Goal: Task Accomplishment & Management: Manage account settings

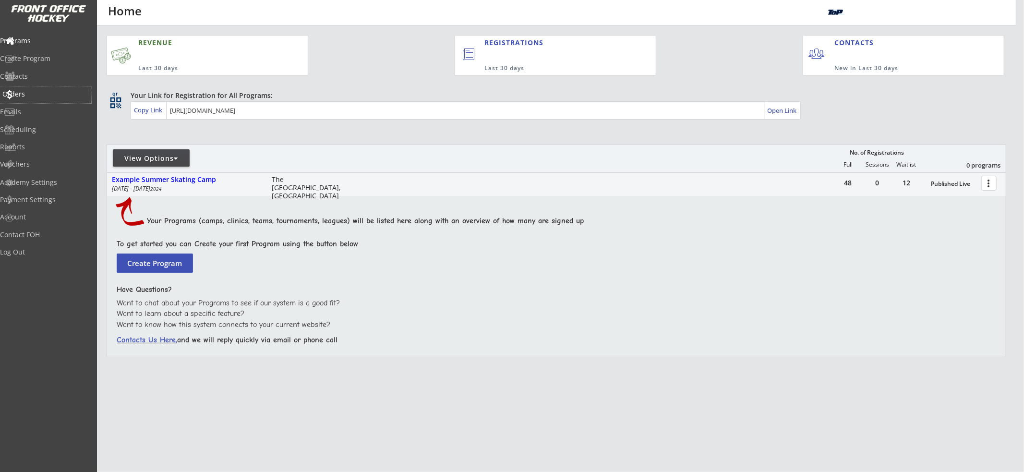
click at [35, 96] on div "Orders" at bounding box center [45, 94] width 86 height 7
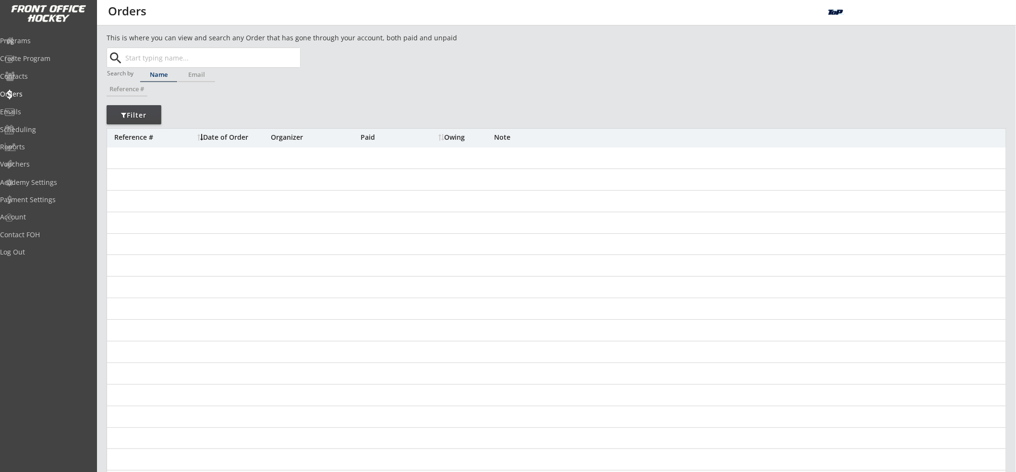
click at [171, 61] on input "text" at bounding box center [211, 57] width 177 height 19
paste input "[PERSON_NAME][EMAIL_ADDRESS][PERSON_NAME][DOMAIN_NAME]"
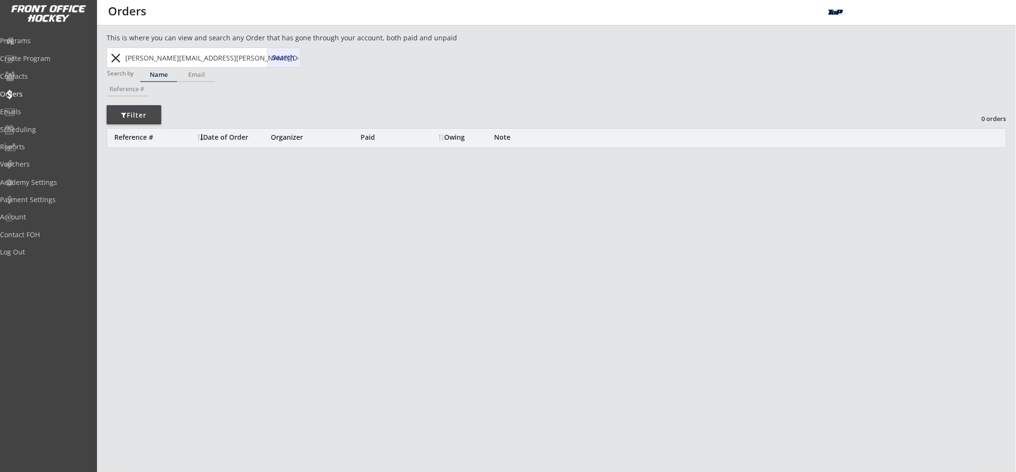
click at [206, 59] on input "[PERSON_NAME][EMAIL_ADDRESS][PERSON_NAME][DOMAIN_NAME]" at bounding box center [211, 57] width 177 height 19
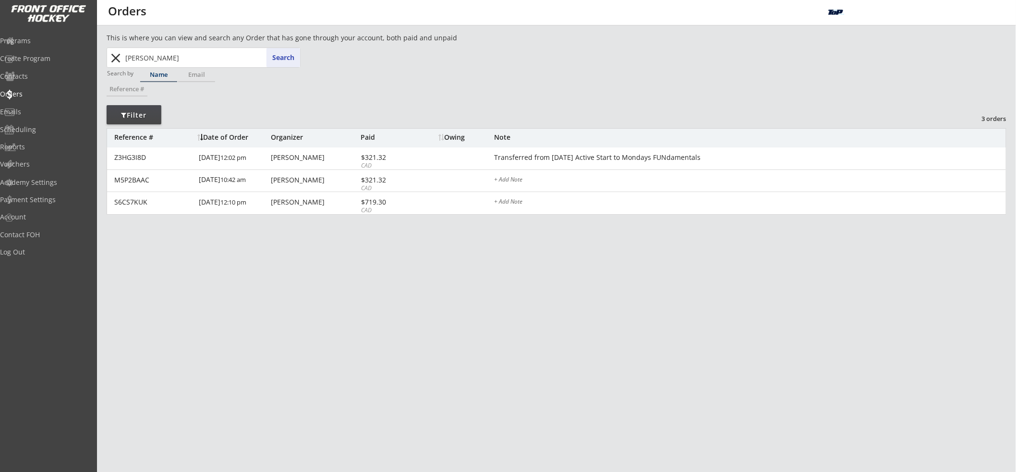
click at [206, 59] on input "[PERSON_NAME]" at bounding box center [211, 57] width 177 height 19
type input "feli"
type input "[PERSON_NAME]"
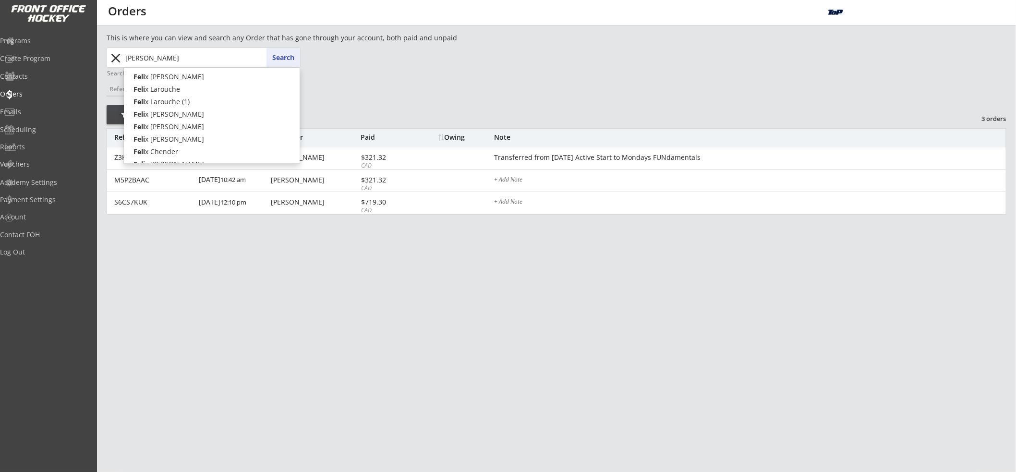
type input "[PERSON_NAME]"
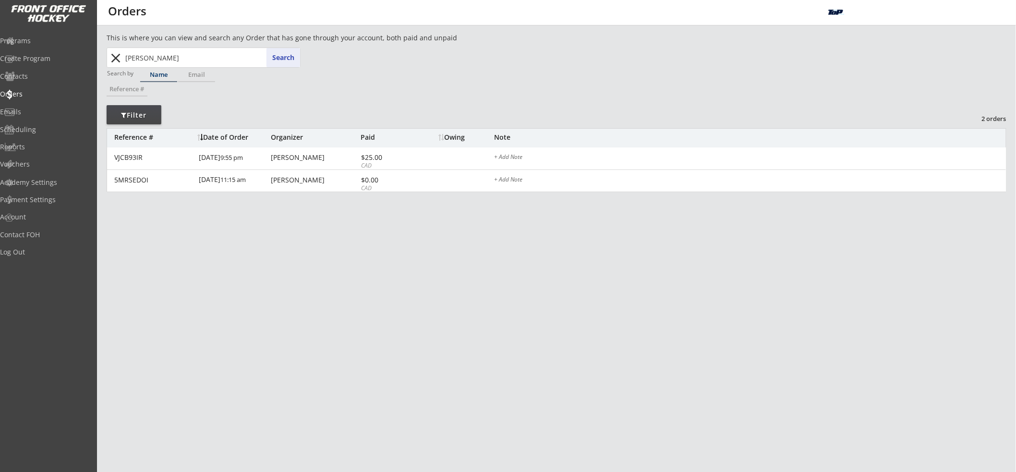
click at [201, 57] on input "[PERSON_NAME]" at bounding box center [211, 57] width 177 height 19
type input "[PERSON_NAME]"
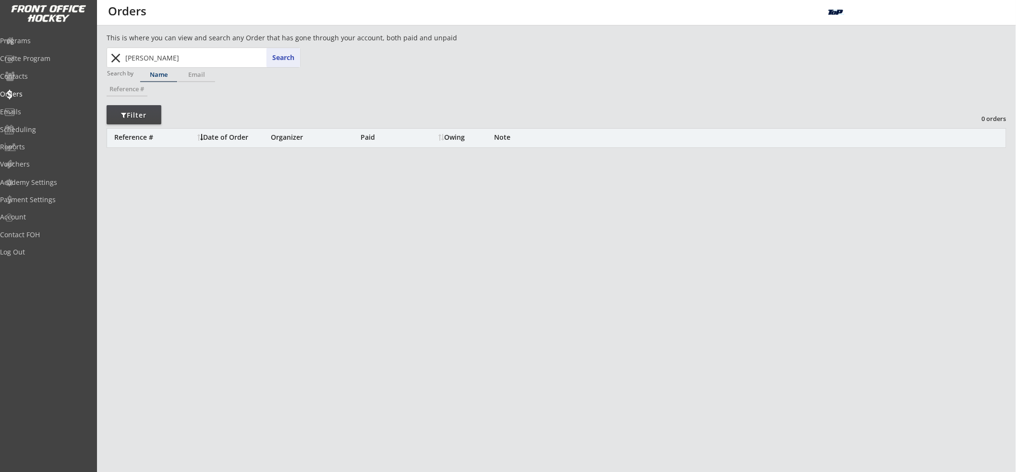
click at [201, 57] on input "[PERSON_NAME]" at bounding box center [211, 57] width 177 height 19
click at [350, 97] on div "This is where you can view and search any Order that has gone through your acco…" at bounding box center [557, 104] width 900 height 143
click at [227, 52] on input "text" at bounding box center [211, 57] width 177 height 19
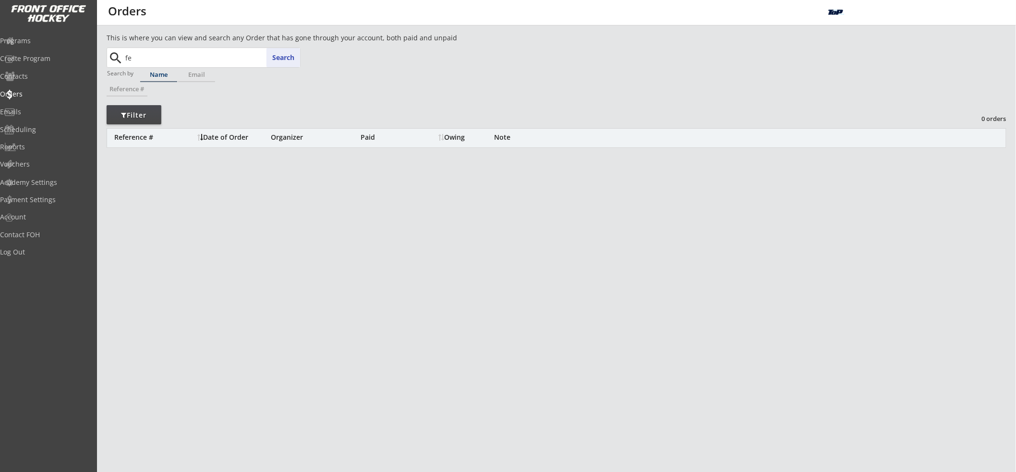
type input "fel"
type input "[PERSON_NAME]"
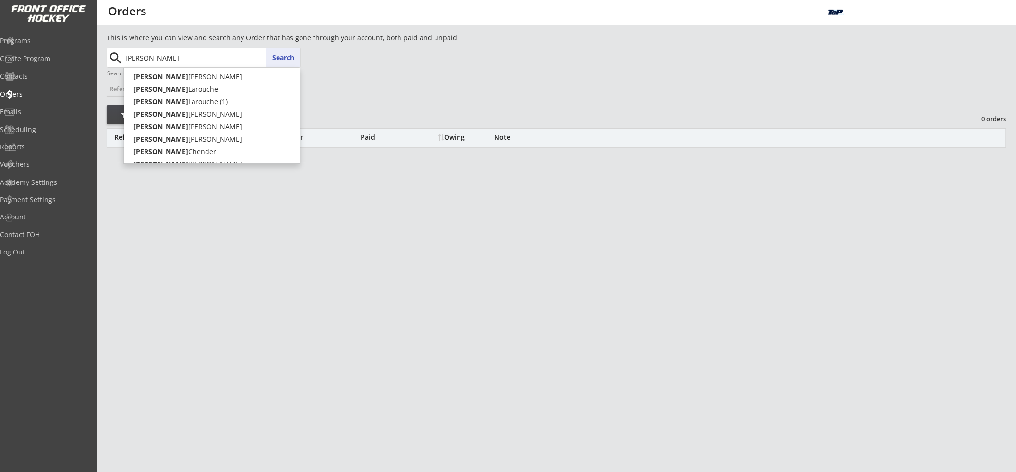
type input "[PERSON_NAME]"
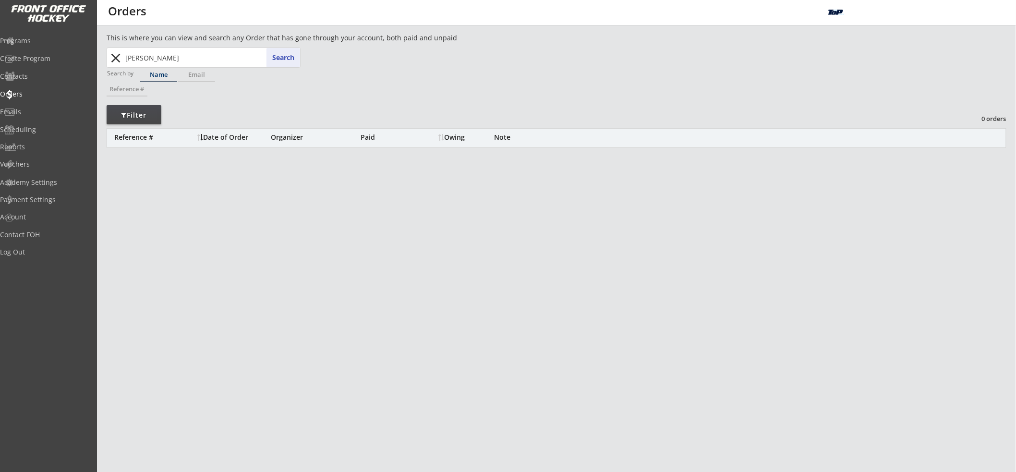
click at [240, 56] on input "[PERSON_NAME]" at bounding box center [211, 57] width 177 height 19
paste input "[PERSON_NAME]"
click at [169, 56] on input "[PERSON_NAME]" at bounding box center [211, 57] width 177 height 19
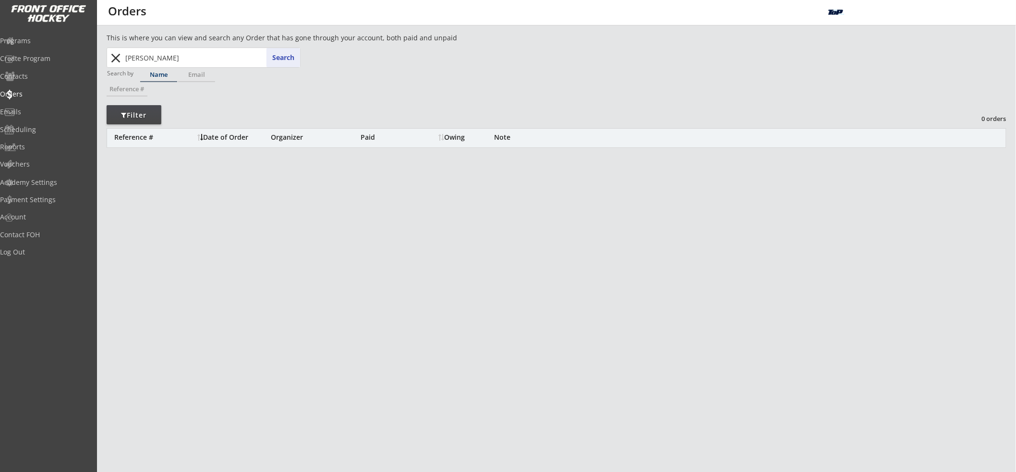
click at [169, 56] on input "[PERSON_NAME]" at bounding box center [211, 57] width 177 height 19
click at [134, 58] on input "[PERSON_NAME]" at bounding box center [211, 57] width 177 height 19
type input "Stone"
click at [116, 60] on button "close" at bounding box center [116, 57] width 16 height 15
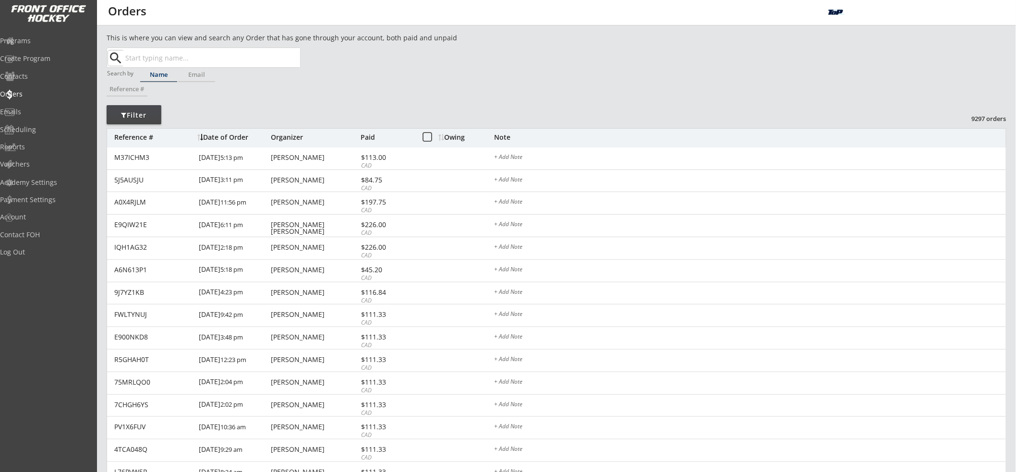
click at [259, 69] on div "Search by Name Email Reference #" at bounding box center [204, 86] width 194 height 34
click at [255, 61] on input "text" at bounding box center [211, 57] width 177 height 19
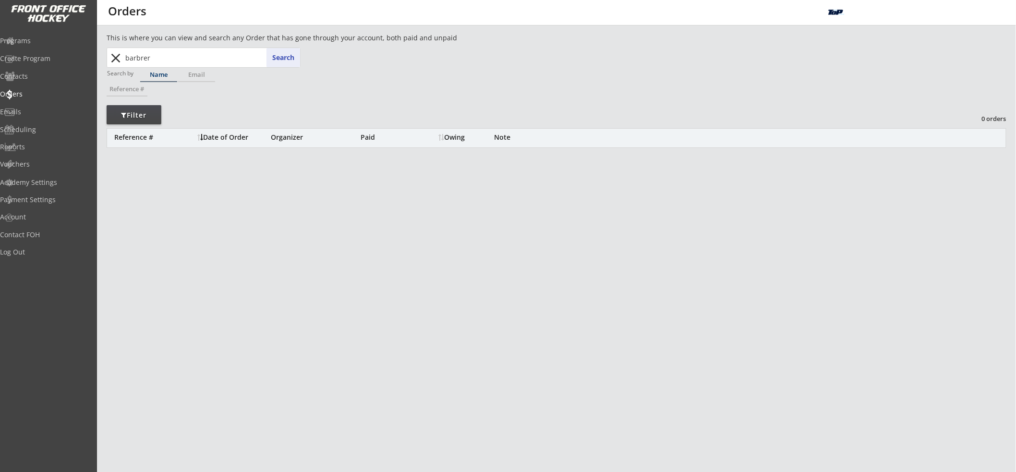
click at [255, 61] on input "barbrer" at bounding box center [211, 57] width 177 height 19
type input "ba"
type input "[PERSON_NAME]"
type input "bar"
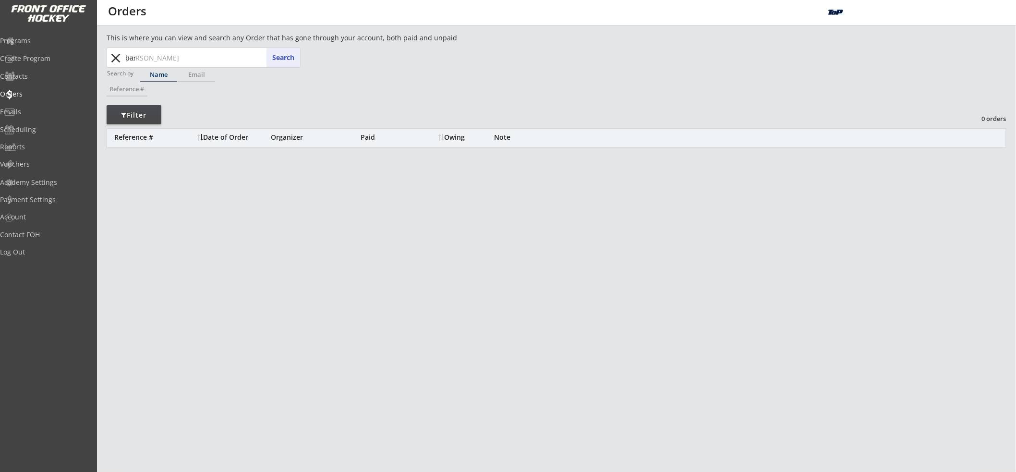
type input "[PERSON_NAME]"
click at [189, 52] on input "[PERSON_NAME]" at bounding box center [211, 57] width 177 height 19
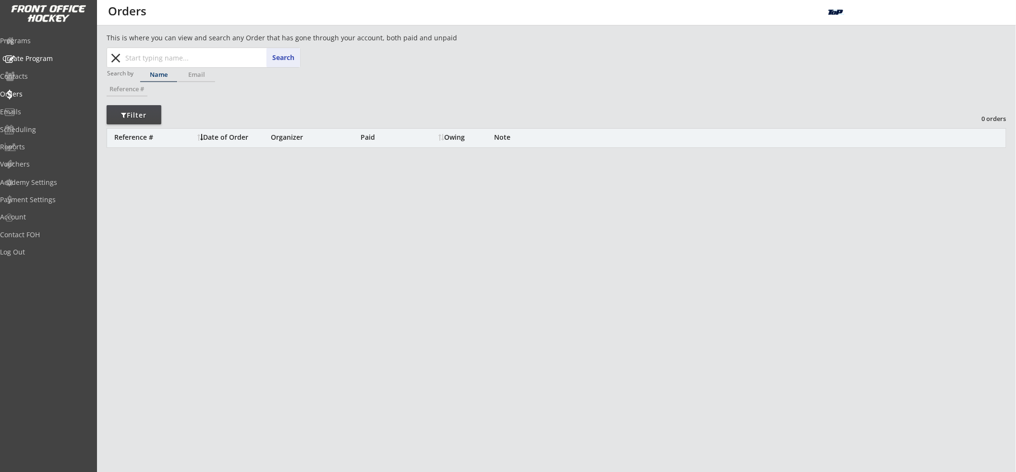
click at [36, 43] on div "Programs" at bounding box center [45, 40] width 91 height 7
